Goal: Obtain resource: Download file/media

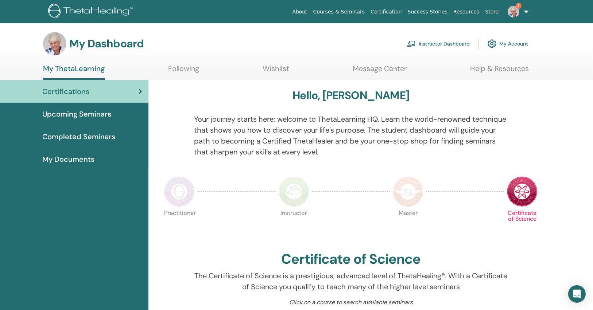
click at [426, 44] on link "Instructor Dashboard" at bounding box center [438, 44] width 63 height 16
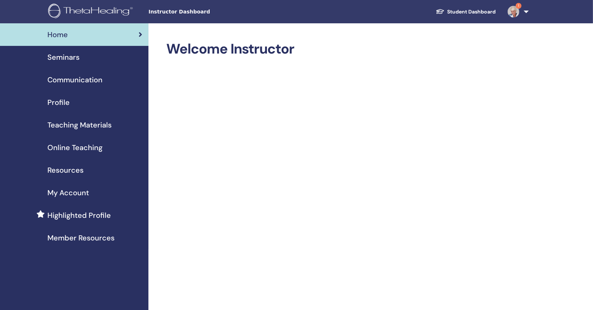
click at [102, 125] on span "Teaching Materials" at bounding box center [79, 125] width 64 height 11
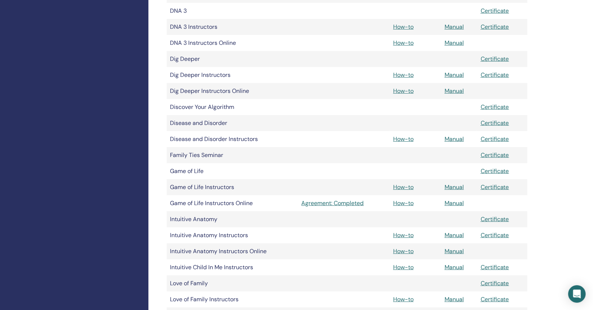
scroll to position [365, 0]
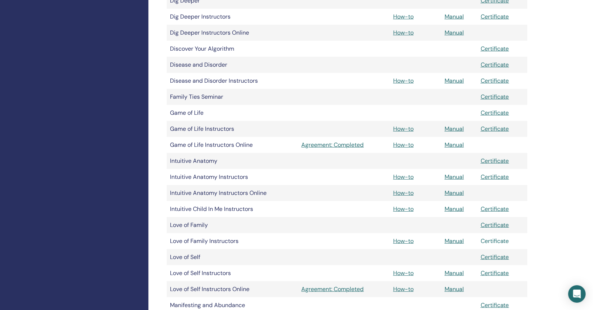
click at [500, 241] on link "Certificate" at bounding box center [494, 241] width 28 height 8
click at [450, 243] on link "Manual" at bounding box center [453, 241] width 19 height 8
